Goal: Task Accomplishment & Management: Use online tool/utility

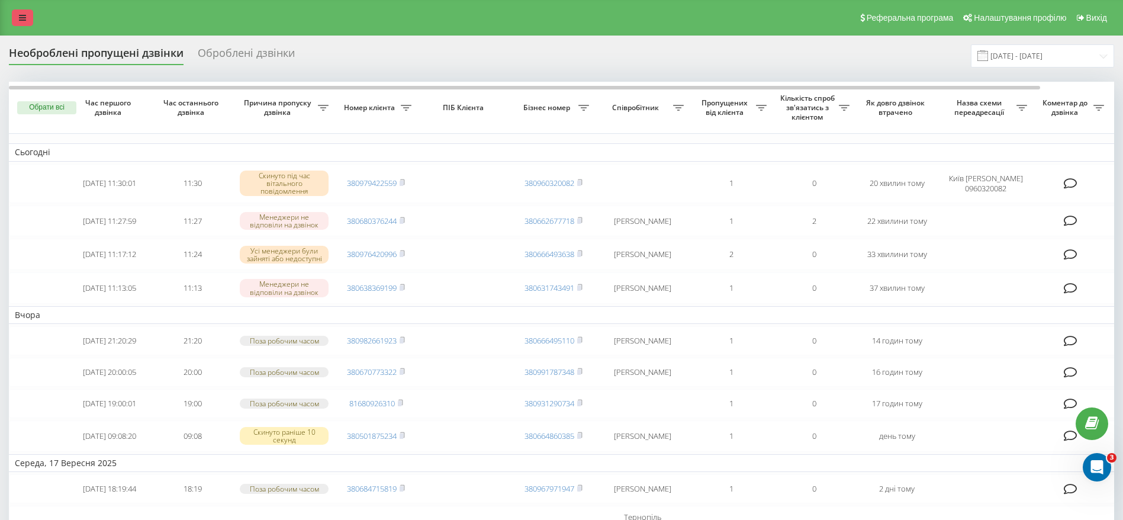
click at [21, 14] on icon at bounding box center [22, 18] width 7 height 8
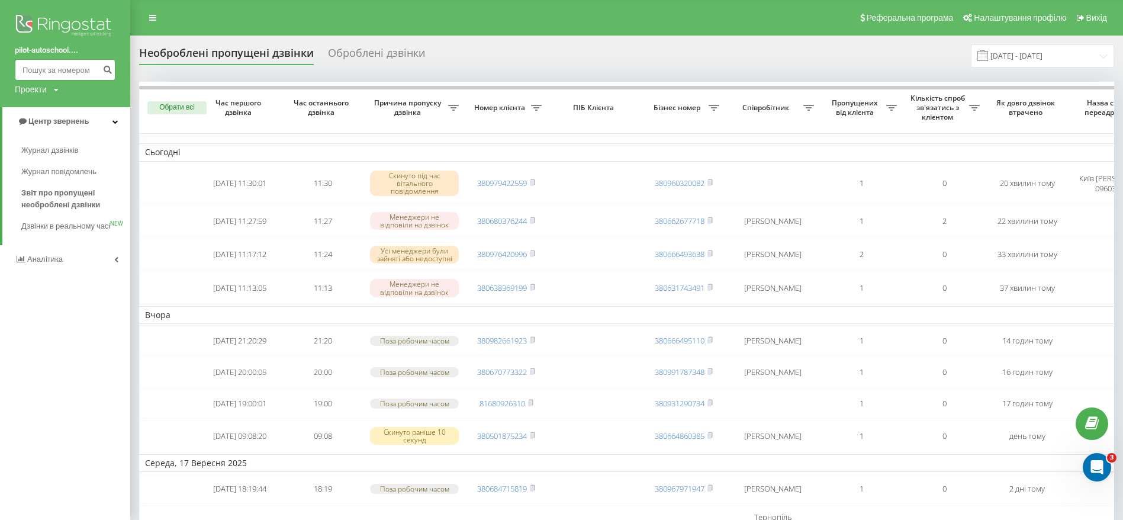
click at [53, 75] on input at bounding box center [65, 69] width 101 height 21
paste input "380504702860"
type input "380504702860"
click at [72, 147] on span "Журнал дзвінків" at bounding box center [52, 150] width 63 height 12
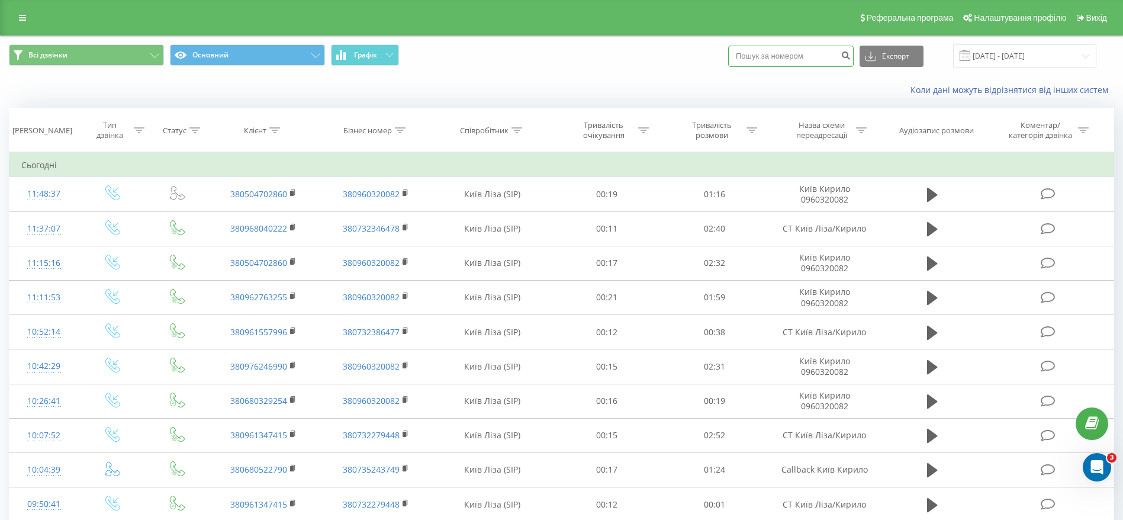
click at [762, 56] on input at bounding box center [790, 56] width 125 height 21
paste input "380504702860"
type input "380504702860"
click at [851, 54] on icon "submit" at bounding box center [845, 53] width 10 height 7
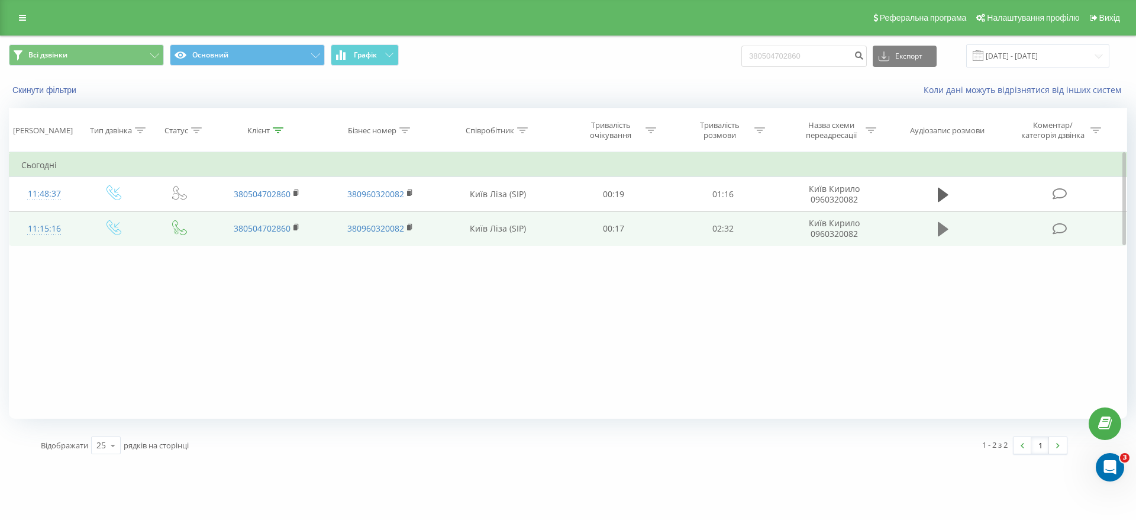
click at [942, 226] on icon at bounding box center [943, 229] width 11 height 14
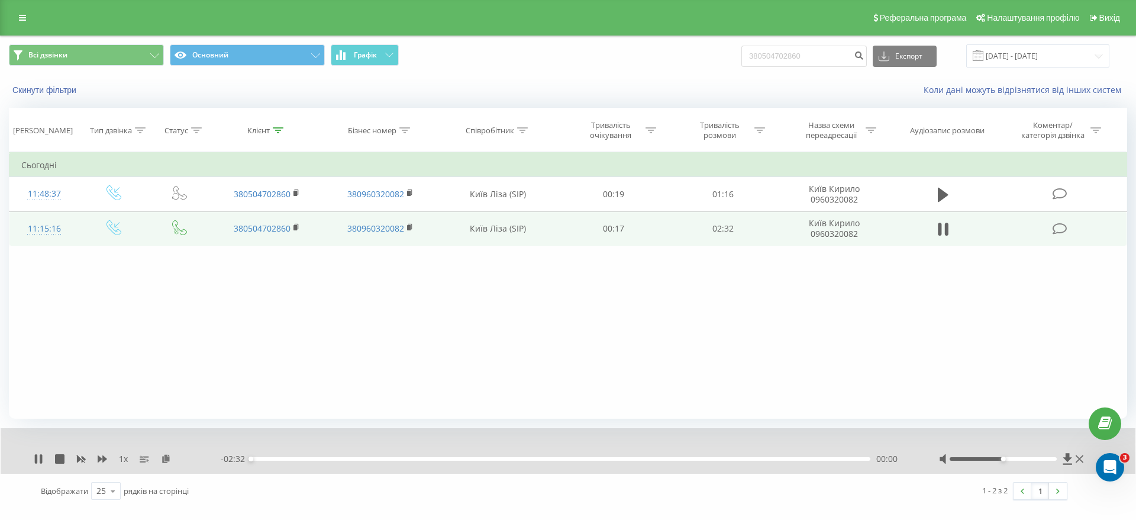
click at [277, 458] on div "00:00" at bounding box center [561, 459] width 620 height 4
click at [321, 459] on div "00:17" at bounding box center [561, 459] width 620 height 4
click at [312, 459] on div "00:15" at bounding box center [561, 459] width 620 height 4
click at [303, 458] on div "00:12" at bounding box center [561, 459] width 620 height 4
click at [297, 457] on div "00:14" at bounding box center [561, 459] width 620 height 4
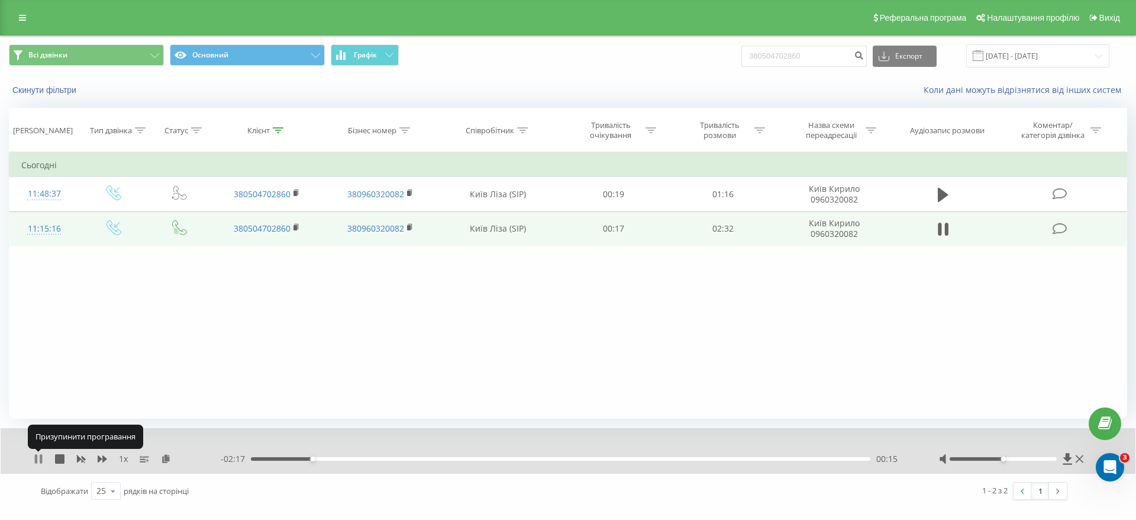
click at [37, 455] on icon at bounding box center [36, 458] width 2 height 9
drag, startPoint x: 24, startPoint y: 17, endPoint x: 25, endPoint y: 28, distance: 11.9
click at [23, 17] on icon at bounding box center [22, 18] width 7 height 8
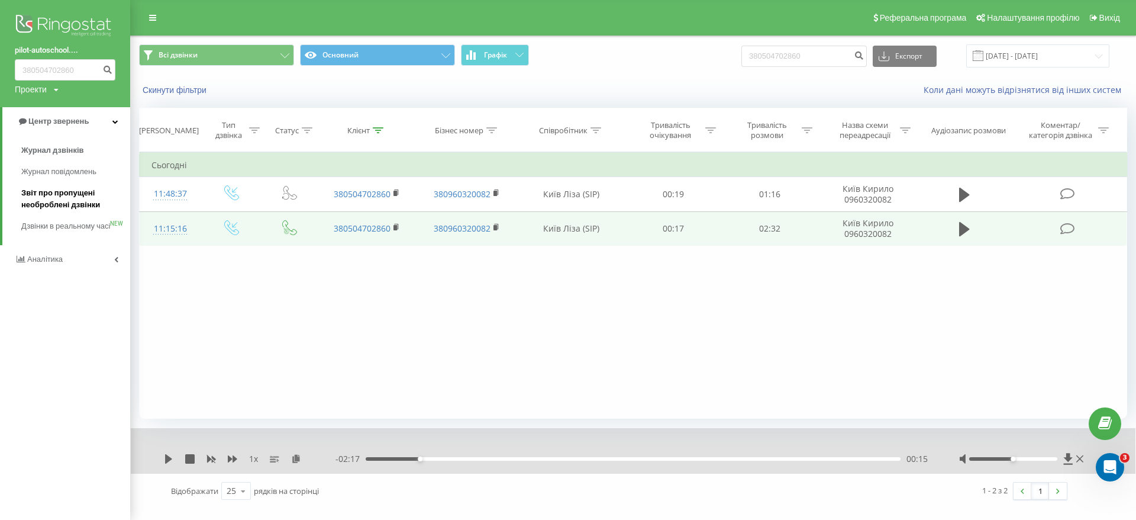
click at [65, 199] on span "Звіт про пропущені необроблені дзвінки" at bounding box center [72, 199] width 103 height 24
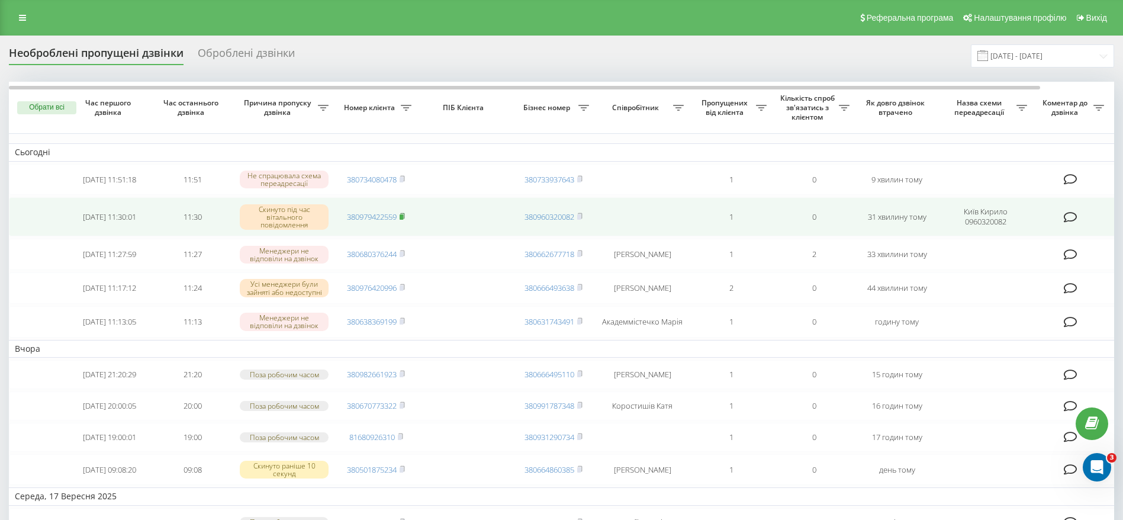
click at [401, 215] on icon at bounding box center [402, 215] width 5 height 7
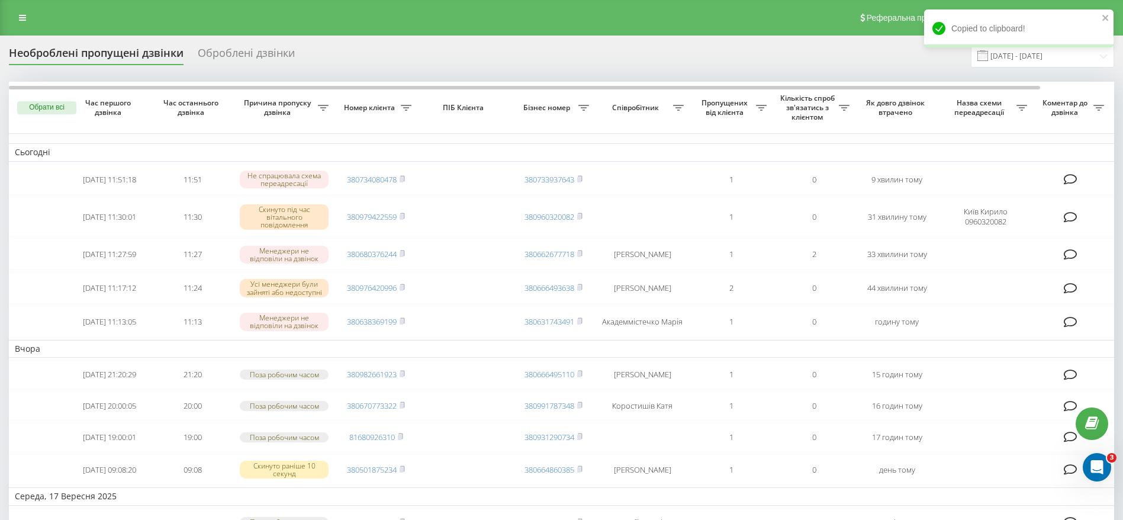
scroll to position [0, 79]
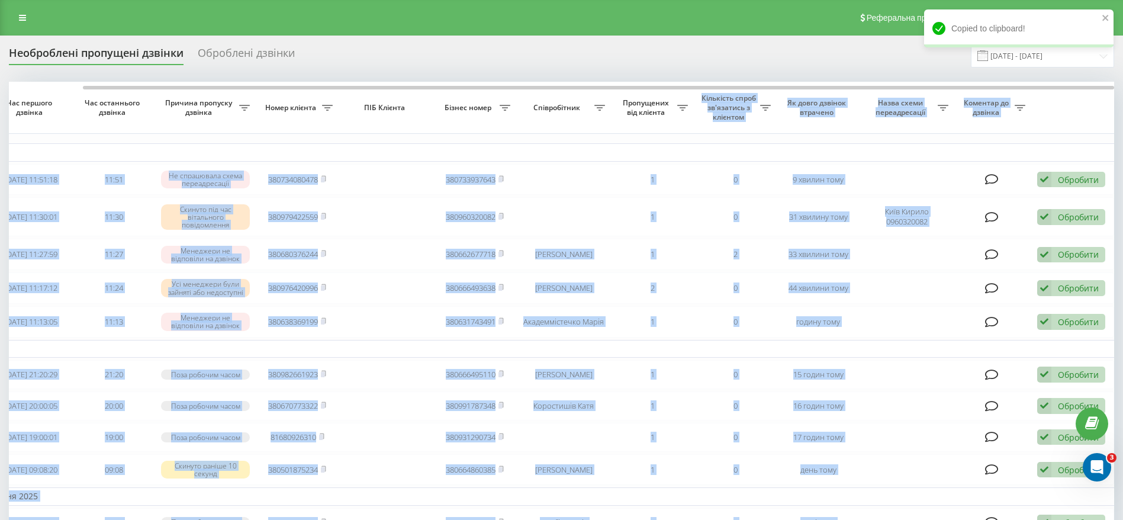
drag, startPoint x: 493, startPoint y: 83, endPoint x: 707, endPoint y: 101, distance: 214.4
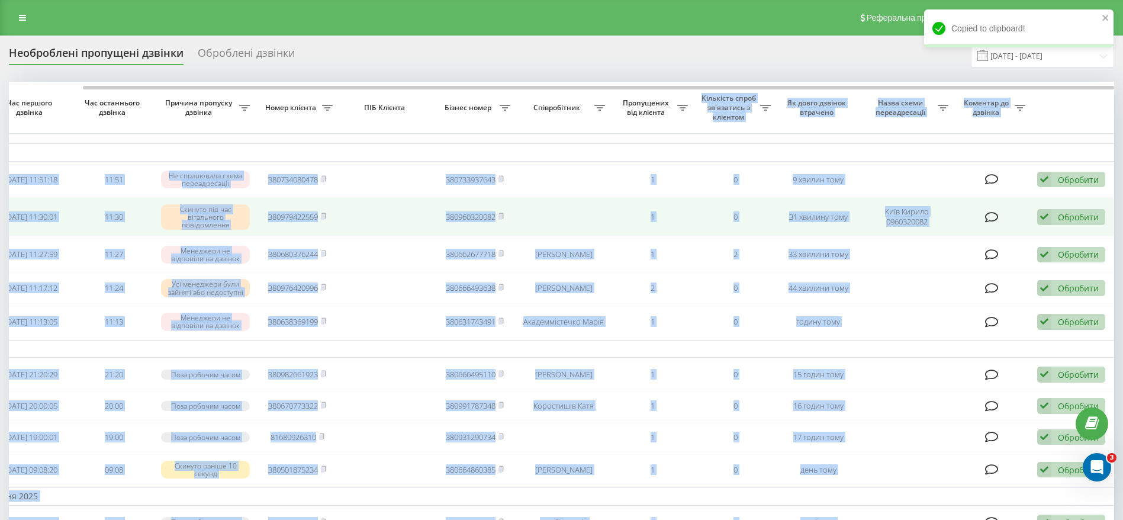
click at [1089, 219] on div "Обробити" at bounding box center [1078, 216] width 41 height 11
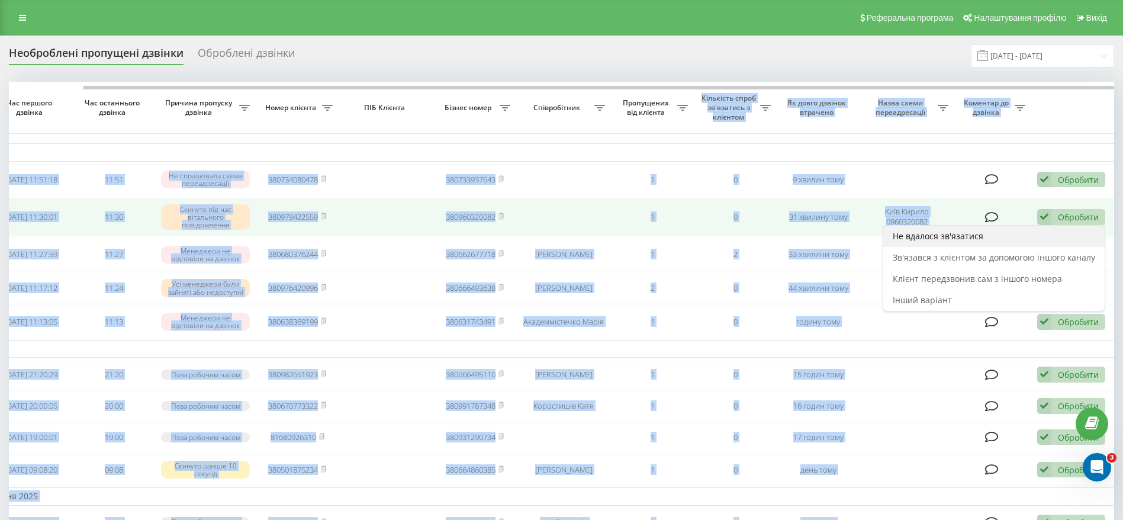
click at [947, 239] on span "Не вдалося зв'язатися" at bounding box center [938, 235] width 91 height 11
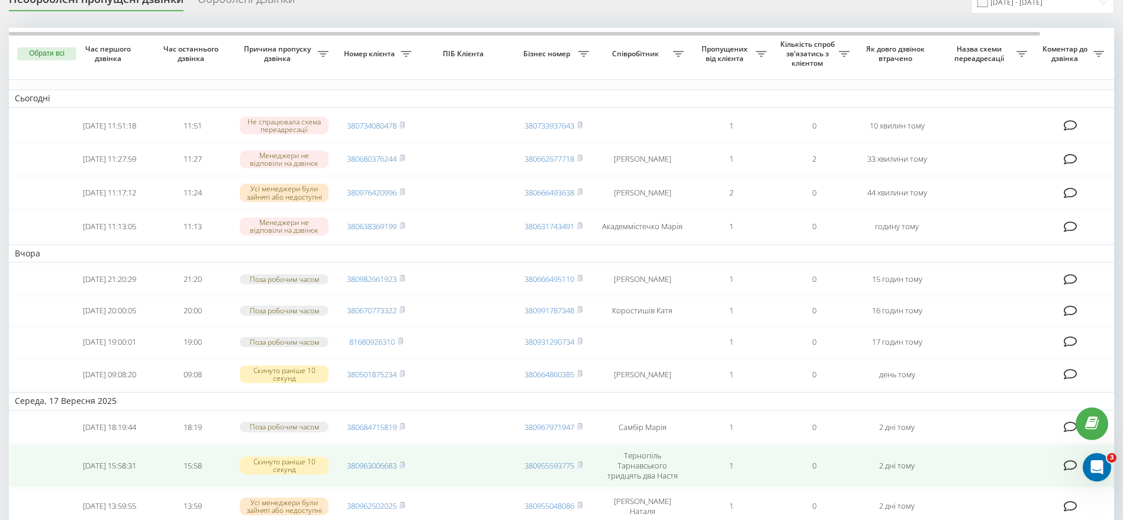
scroll to position [0, 0]
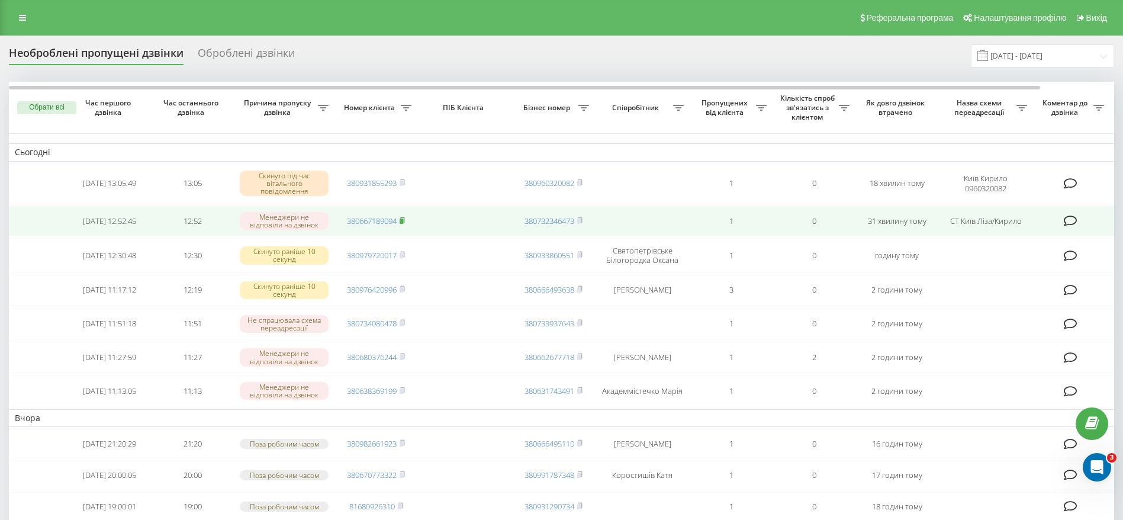
click at [404, 218] on td "380667189094" at bounding box center [375, 220] width 83 height 31
click at [403, 218] on icon at bounding box center [402, 219] width 4 height 5
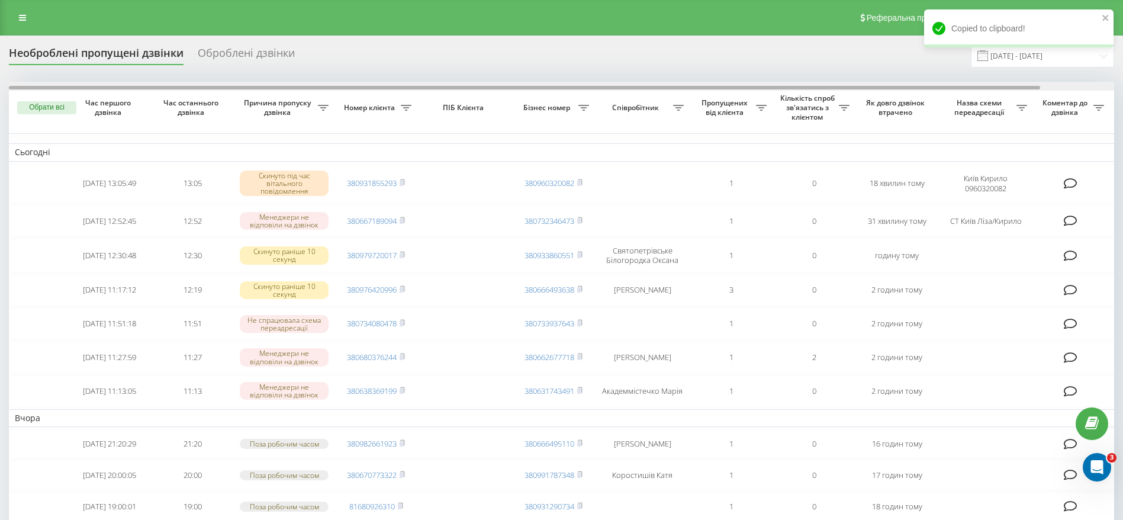
scroll to position [0, 79]
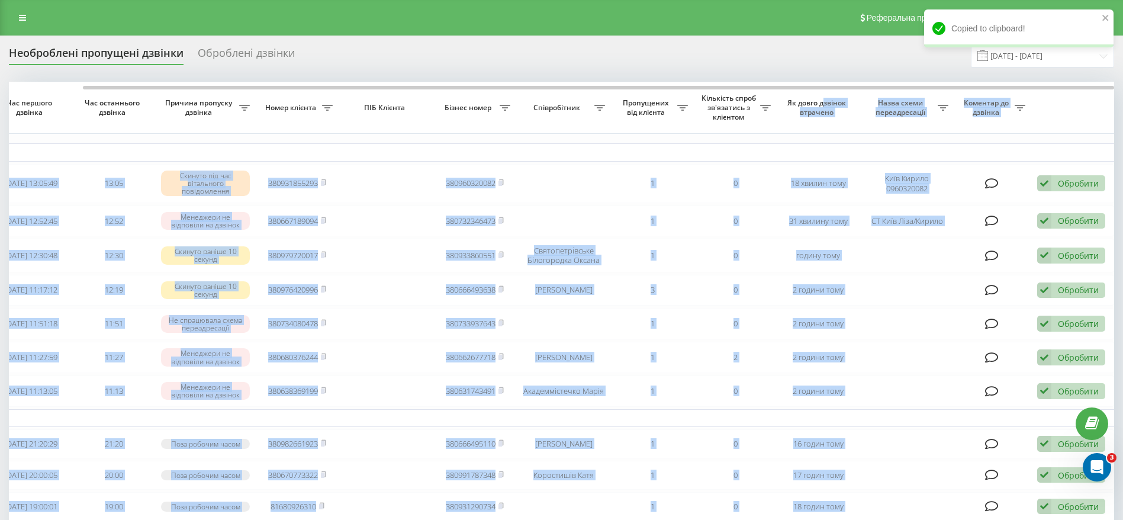
drag, startPoint x: 703, startPoint y: 85, endPoint x: 856, endPoint y: 95, distance: 154.2
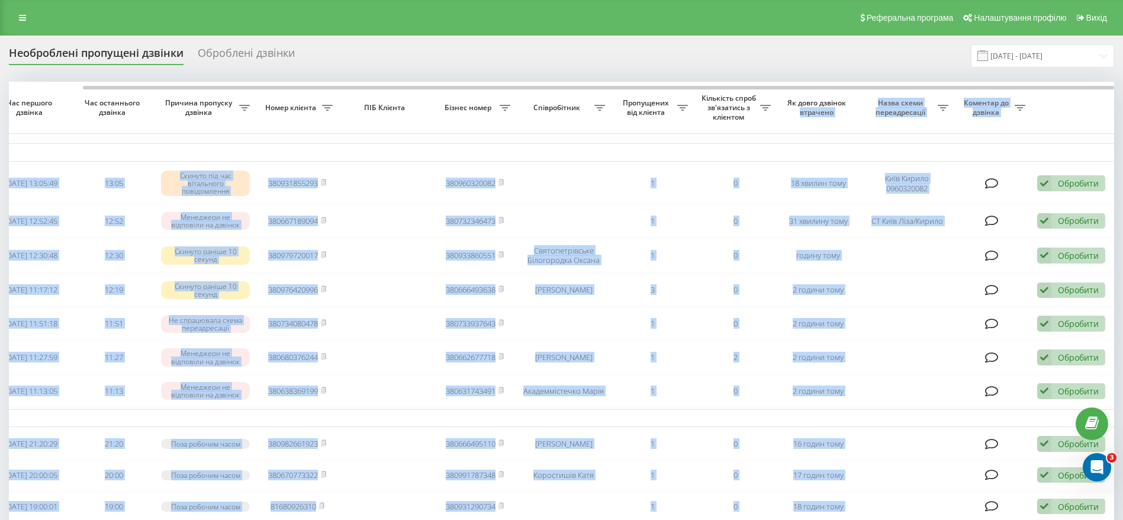
click at [965, 149] on td "Сьогодні" at bounding box center [522, 152] width 1184 height 18
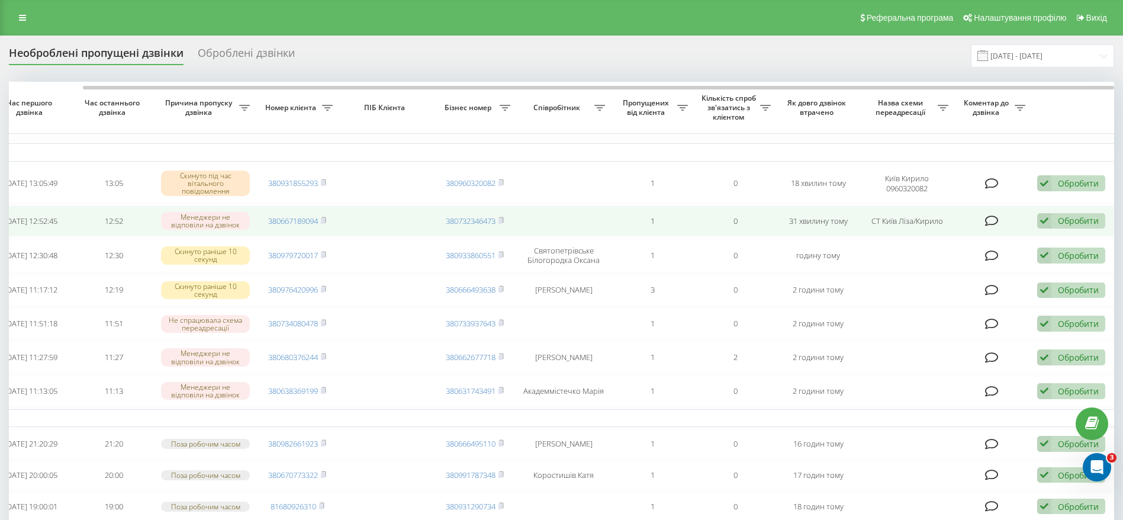
click at [1062, 217] on div "Обробити" at bounding box center [1078, 220] width 41 height 11
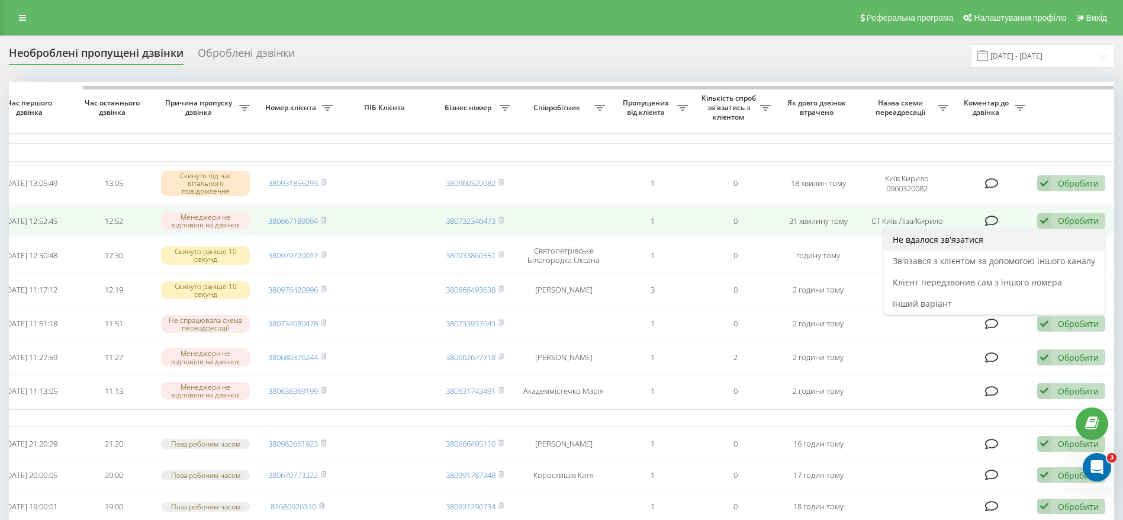
click at [1027, 232] on div "Не вдалося зв'язатися" at bounding box center [993, 239] width 221 height 21
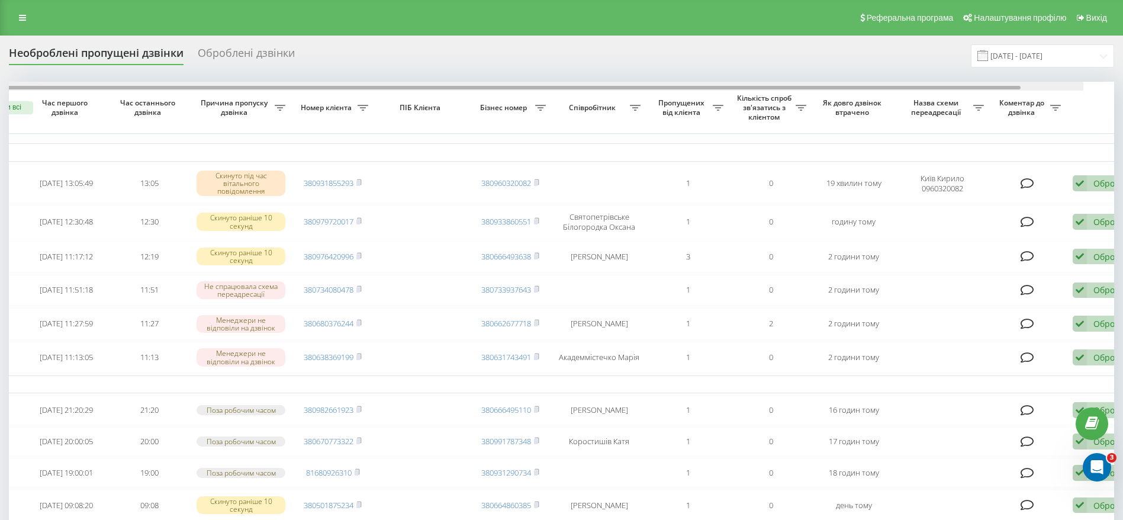
drag, startPoint x: 508, startPoint y: 85, endPoint x: 669, endPoint y: 88, distance: 161.6
click at [637, 87] on div at bounding box center [504, 88] width 1031 height 4
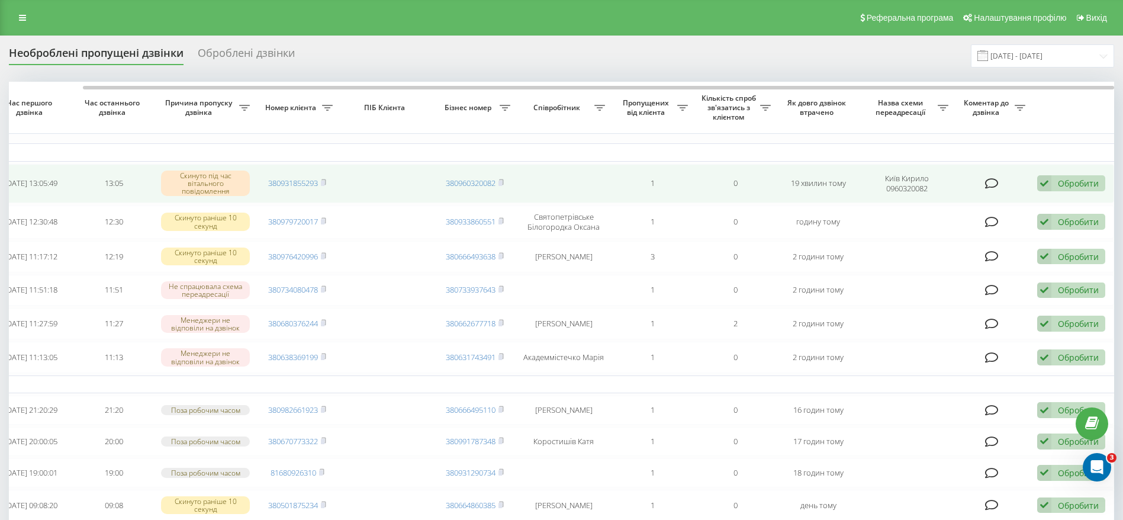
click at [1074, 175] on div "Обробити Не вдалося зв'язатися Зв'язався з клієнтом за допомогою іншого каналу …" at bounding box center [1071, 183] width 68 height 16
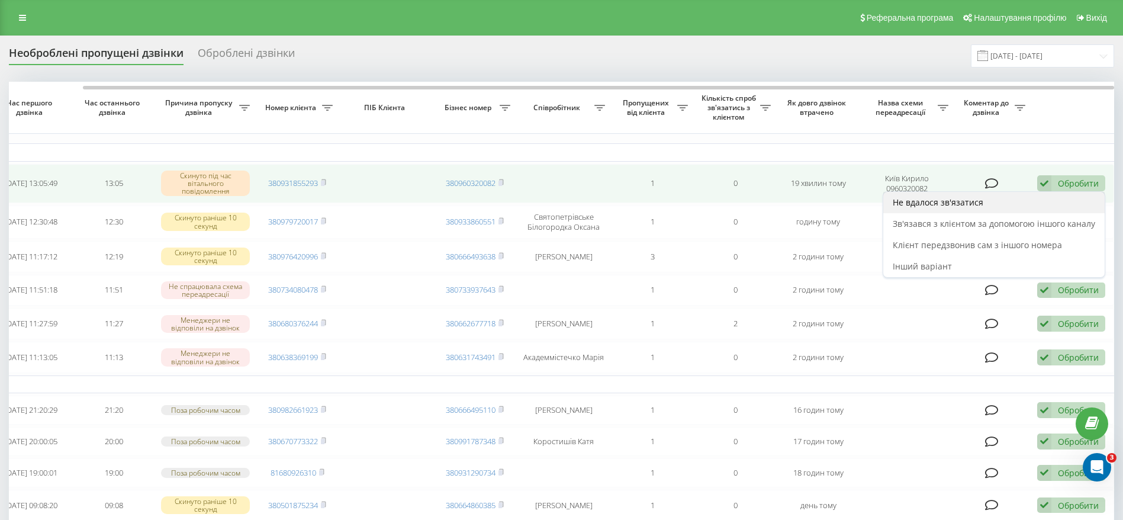
click at [953, 202] on span "Не вдалося зв'язатися" at bounding box center [938, 201] width 91 height 11
